Goal: Information Seeking & Learning: Learn about a topic

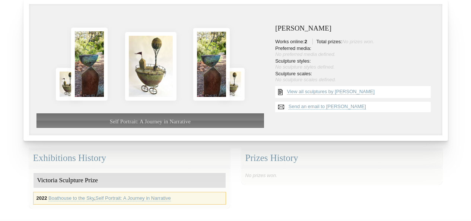
scroll to position [73, 0]
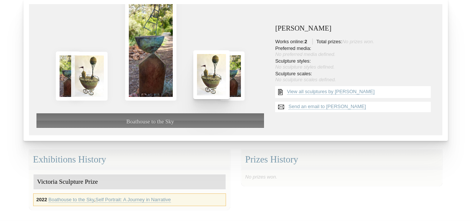
click at [213, 72] on img at bounding box center [211, 74] width 36 height 49
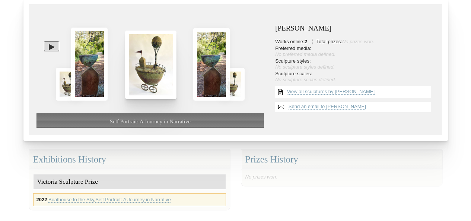
click at [145, 58] on img at bounding box center [150, 65] width 51 height 68
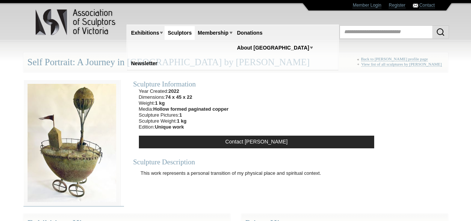
click at [76, 139] on img at bounding box center [71, 143] width 97 height 126
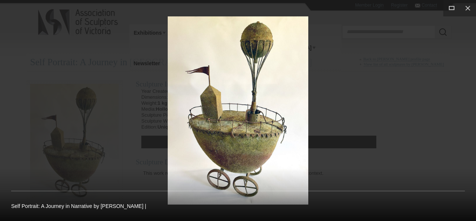
click at [267, 100] on img at bounding box center [238, 110] width 141 height 188
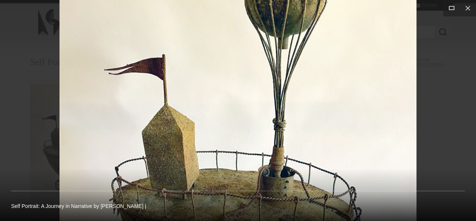
drag, startPoint x: 284, startPoint y: 78, endPoint x: 257, endPoint y: 106, distance: 38.7
click at [274, 105] on img at bounding box center [238, 168] width 357 height 476
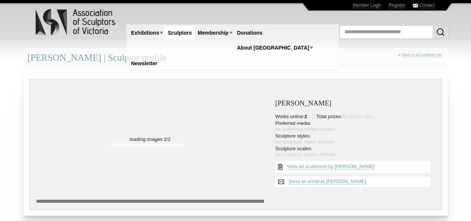
scroll to position [74, 0]
